Goal: Task Accomplishment & Management: Manage account settings

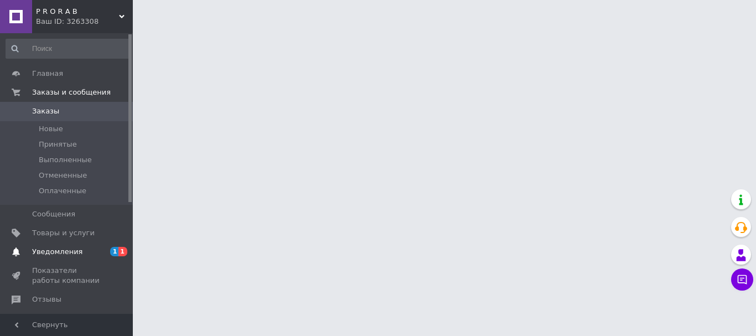
click at [58, 248] on span "Уведомления" at bounding box center [57, 252] width 50 height 10
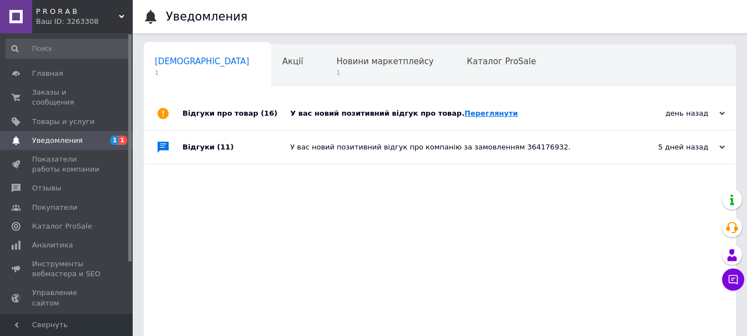
click at [465, 112] on link "Переглянути" at bounding box center [492, 113] width 54 height 8
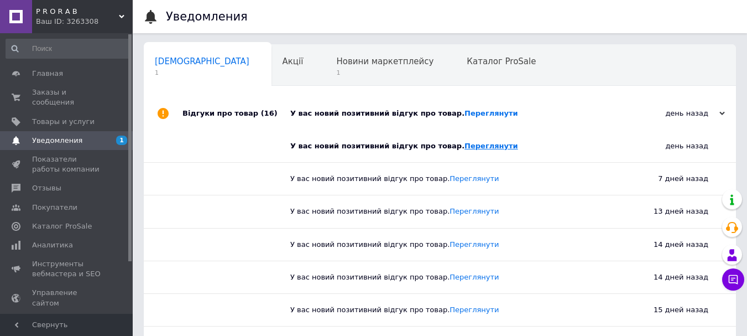
click at [475, 148] on link "Переглянути" at bounding box center [492, 146] width 54 height 8
click at [336, 59] on span "Новини маркетплейсу" at bounding box center [384, 61] width 97 height 10
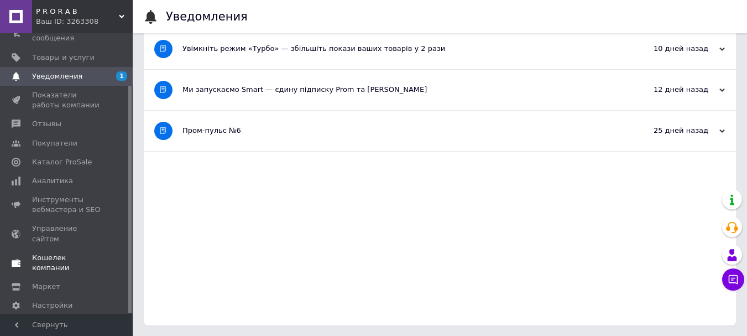
scroll to position [110, 0]
click at [61, 282] on span "Маркет" at bounding box center [67, 287] width 70 height 10
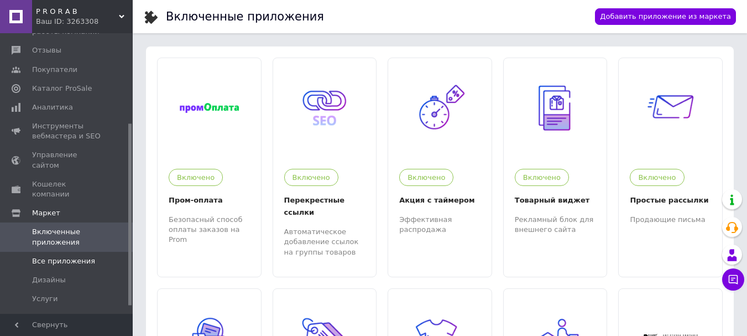
scroll to position [150, 0]
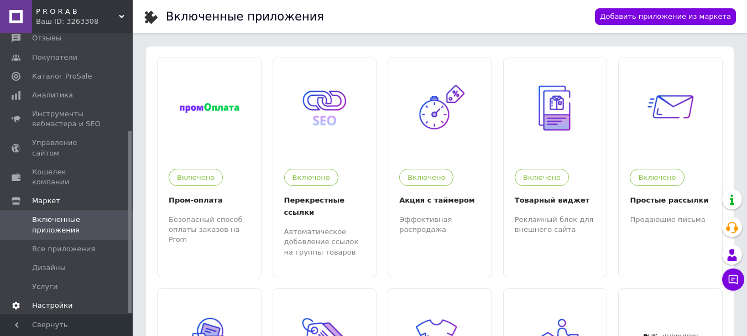
click at [59, 300] on span "Настройки" at bounding box center [52, 305] width 40 height 10
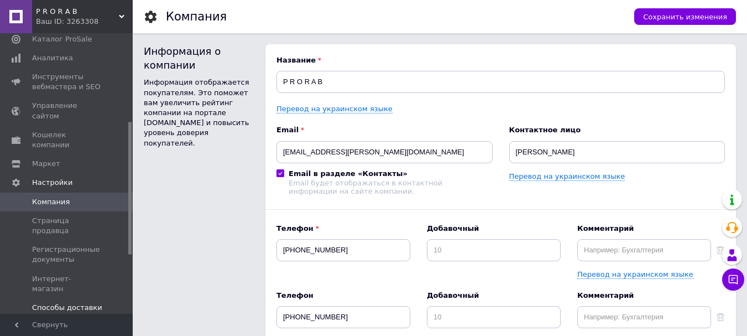
click at [93, 303] on span "Способы доставки" at bounding box center [67, 308] width 70 height 10
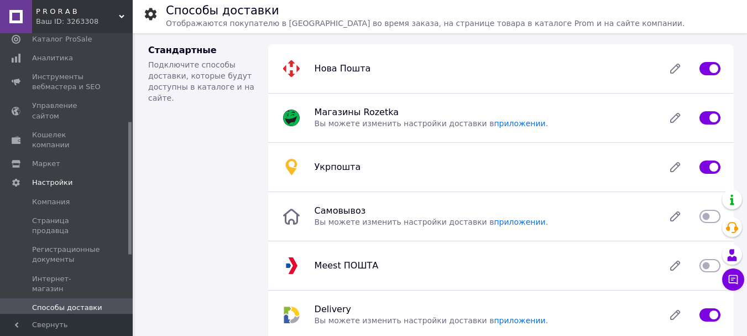
click at [702, 271] on input "checkbox" at bounding box center [710, 265] width 21 height 11
checkbox input "true"
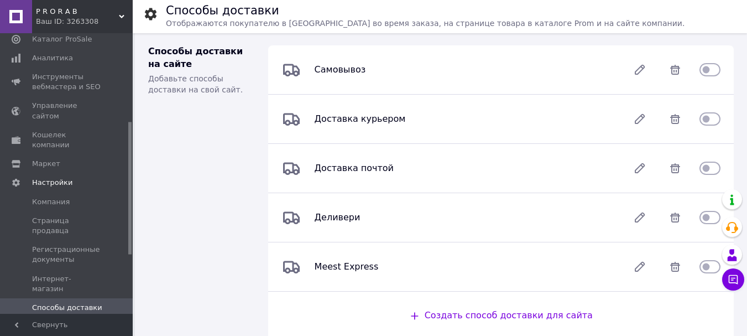
scroll to position [480, 0]
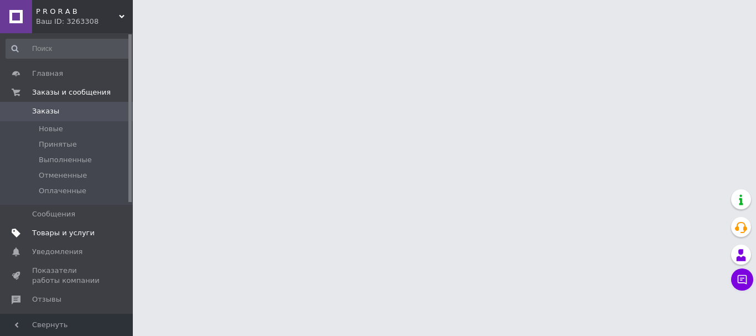
click at [78, 232] on span "Товары и услуги" at bounding box center [63, 233] width 63 height 10
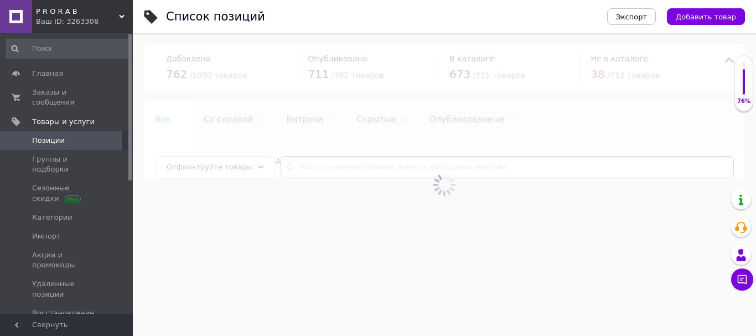
click at [367, 166] on input "text" at bounding box center [507, 167] width 453 height 22
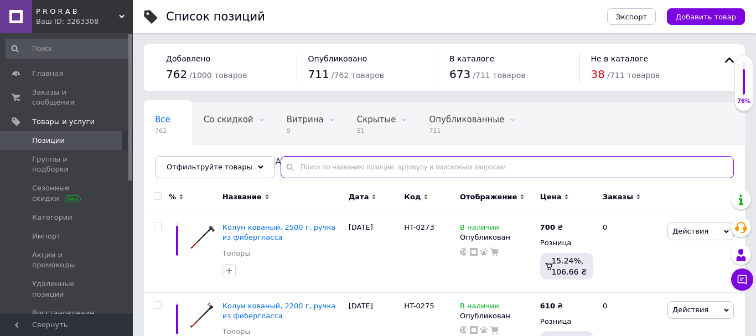
click at [364, 167] on input "text" at bounding box center [507, 167] width 453 height 22
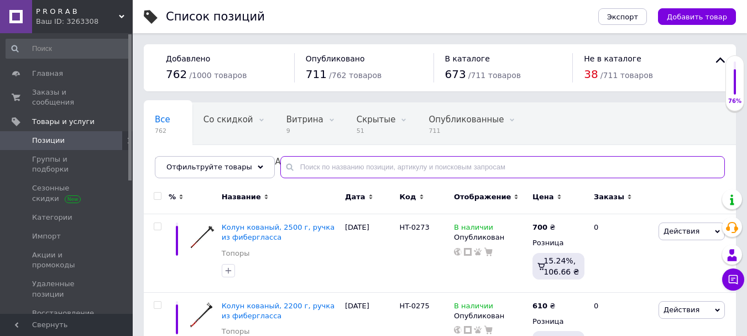
click at [360, 168] on input "text" at bounding box center [503, 167] width 445 height 22
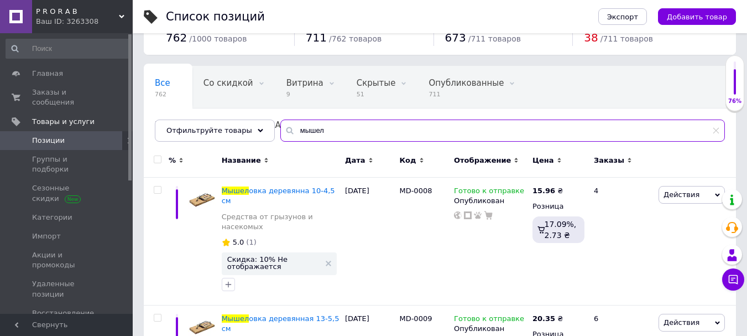
scroll to position [74, 0]
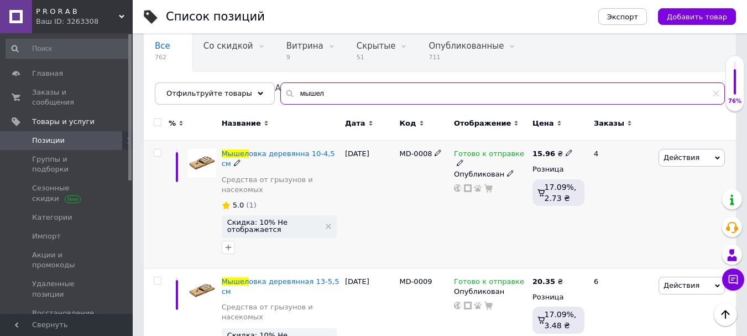
type input "мышел"
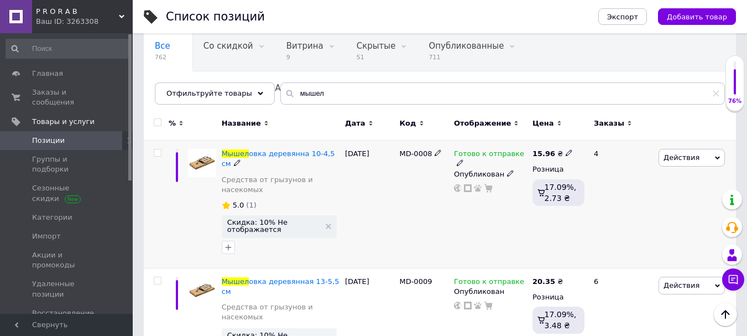
click at [566, 153] on icon at bounding box center [569, 152] width 7 height 7
click at [594, 142] on input "15.958" at bounding box center [619, 141] width 84 height 22
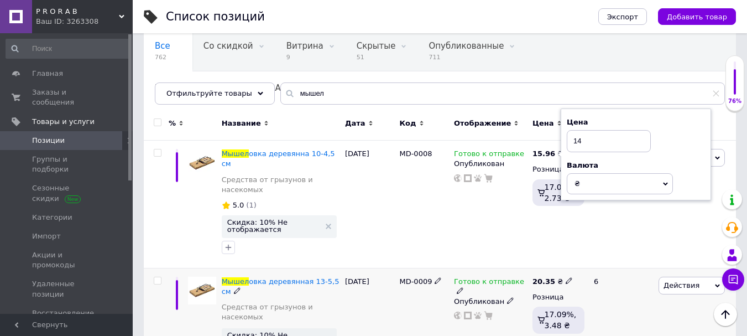
type input "14"
click at [568, 277] on div "20.35 ₴" at bounding box center [559, 282] width 52 height 10
click at [566, 277] on icon at bounding box center [569, 280] width 7 height 7
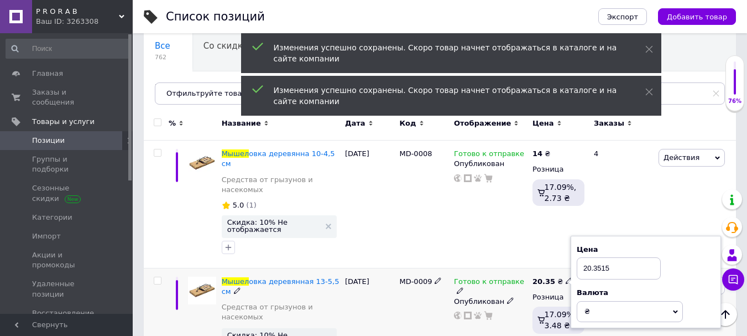
click at [589, 257] on input "20.3515" at bounding box center [619, 268] width 84 height 22
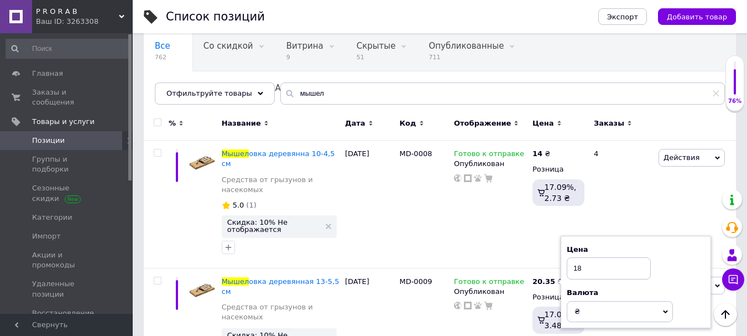
type input "18"
click at [641, 73] on div "Все 762 Со скидкой 0 Удалить Редактировать Витрина 9 Удалить Редактировать Скры…" at bounding box center [440, 72] width 593 height 91
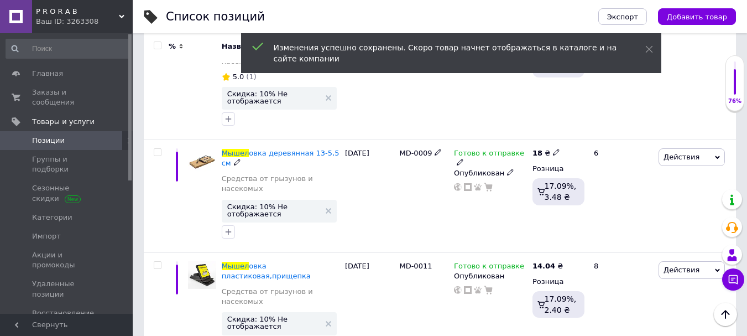
scroll to position [192, 0]
